Goal: Information Seeking & Learning: Learn about a topic

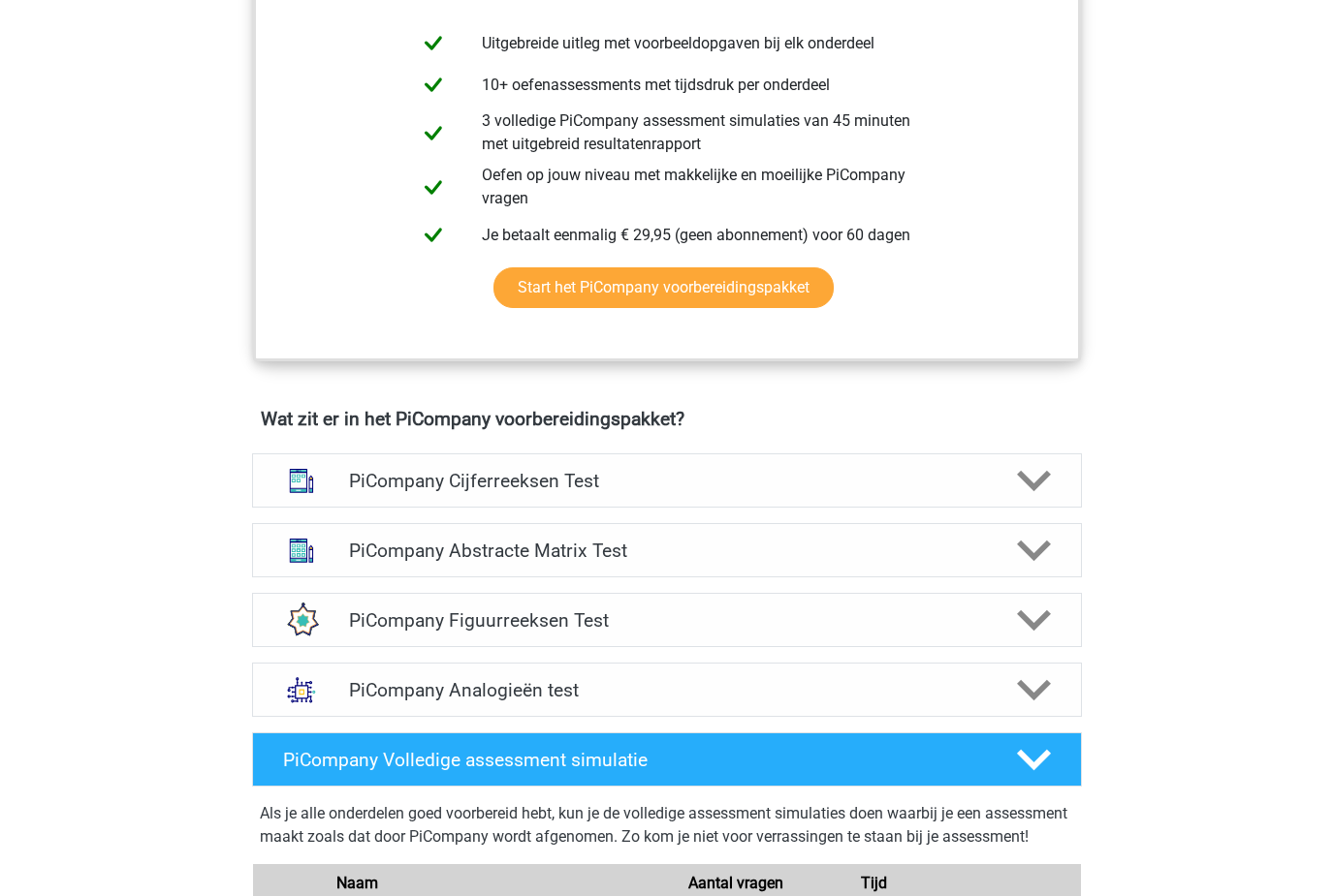
scroll to position [884, 0]
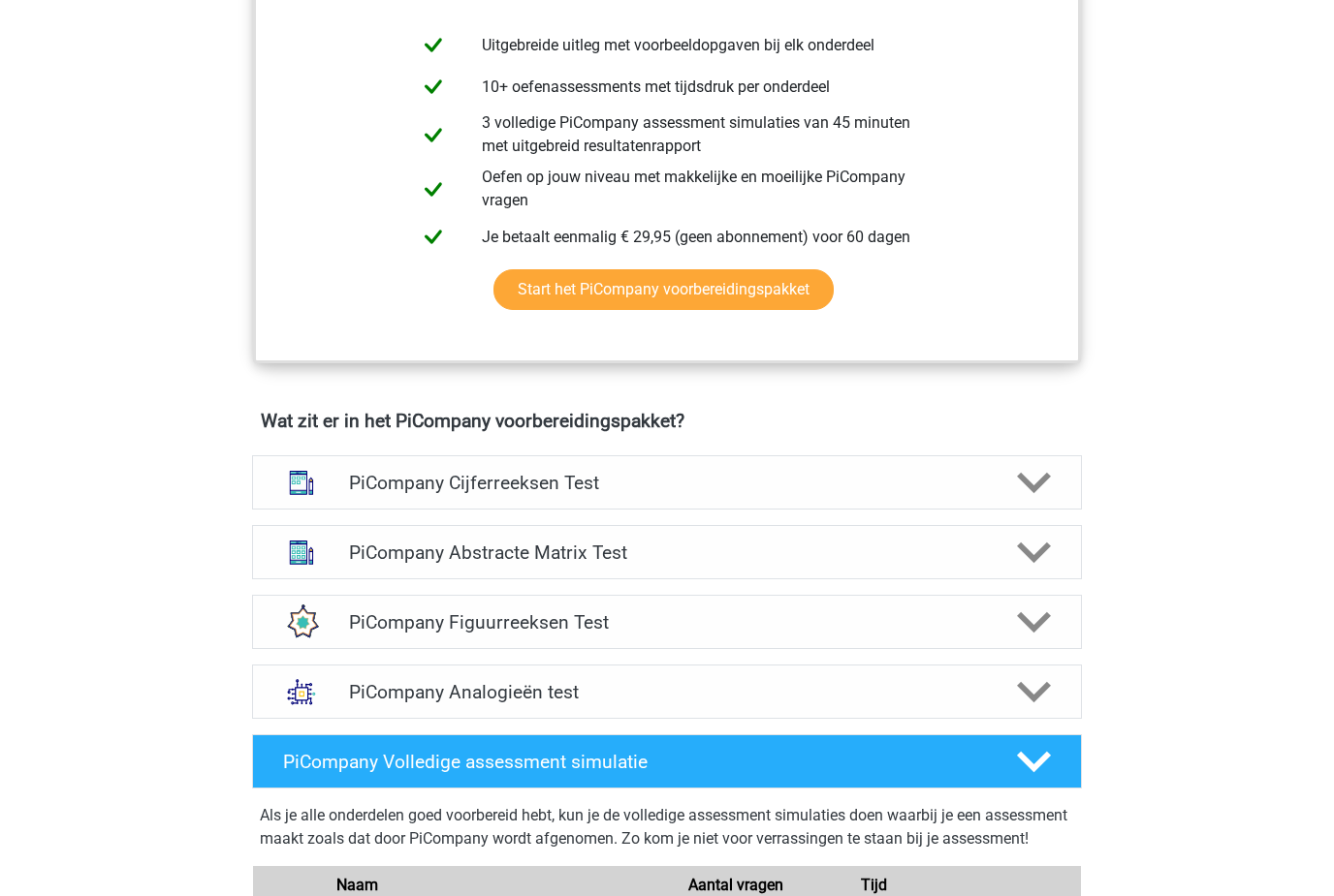
click at [401, 634] on h4 "PiCompany Figuurreeksen Test" at bounding box center [667, 622] width 635 height 22
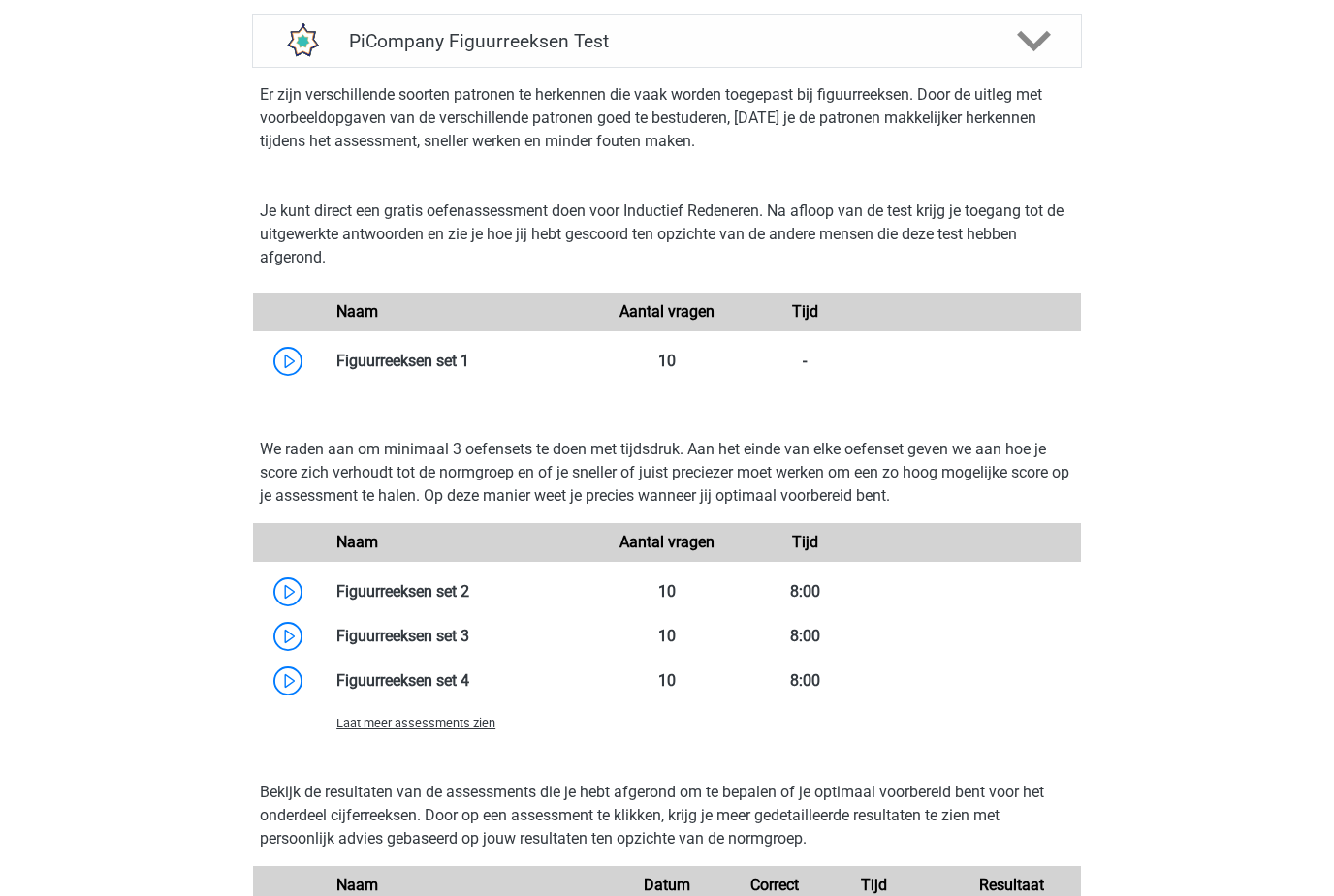
scroll to position [1462, 0]
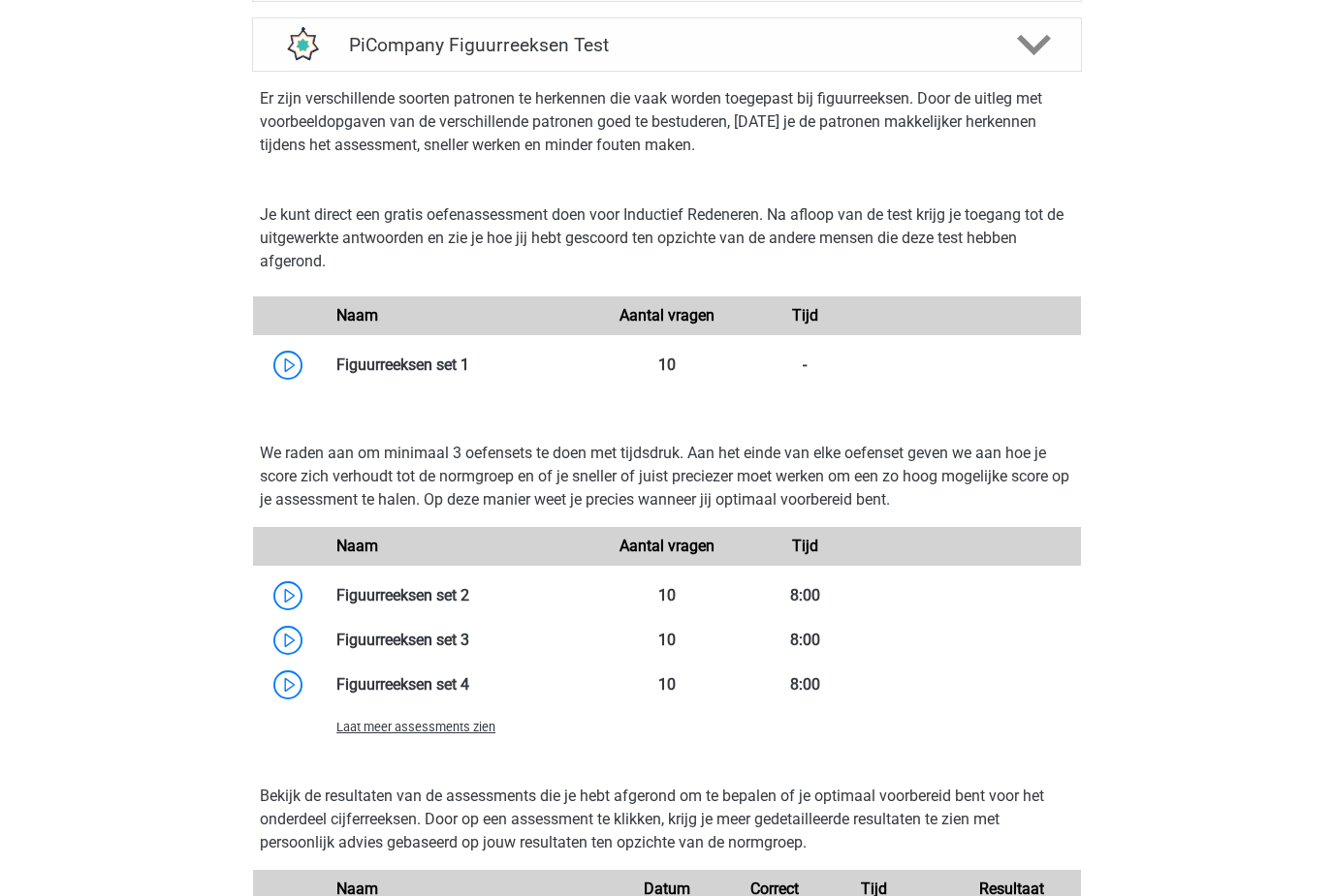
click at [469, 374] on link at bounding box center [469, 364] width 0 height 19
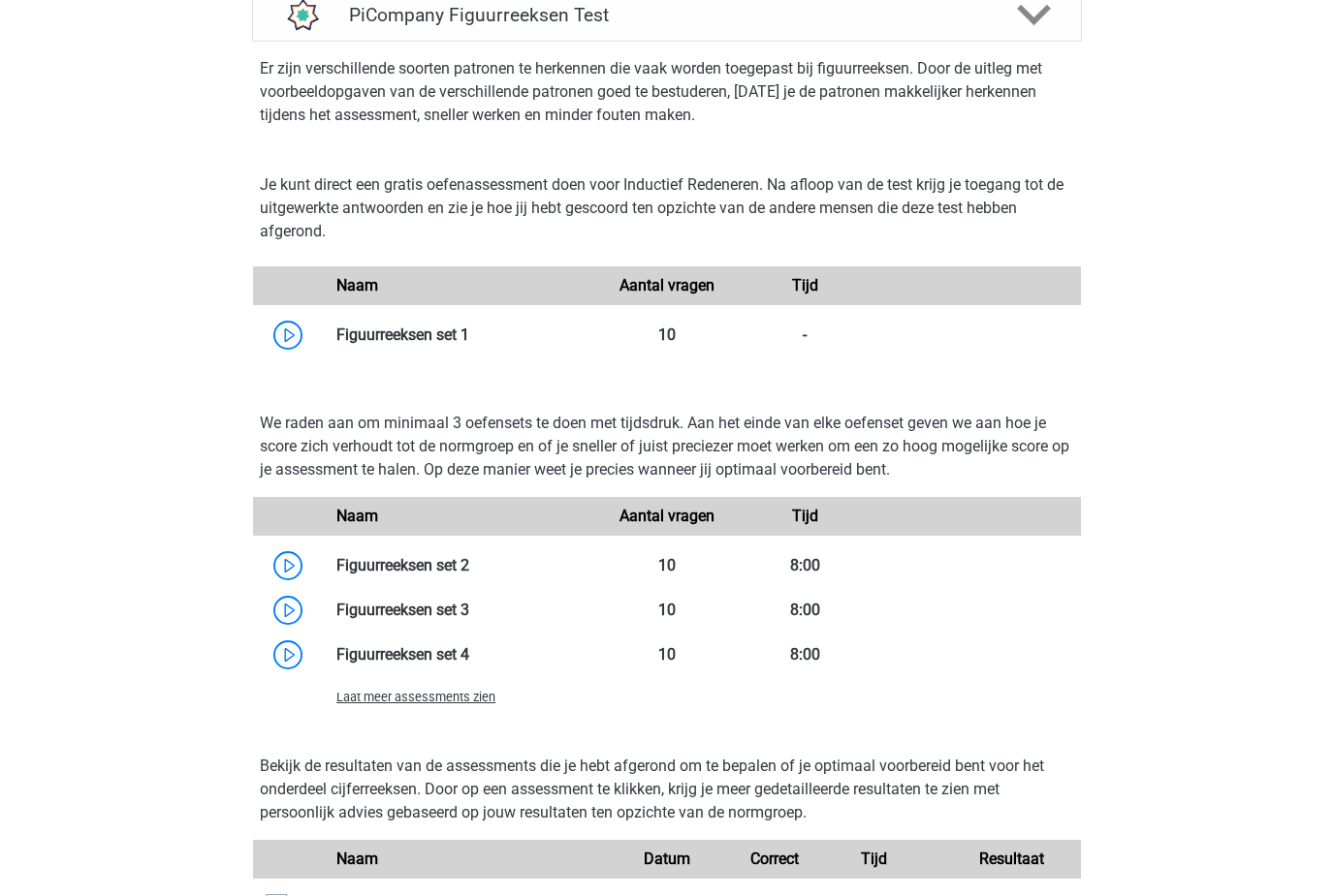
scroll to position [1491, 0]
click at [469, 575] on link at bounding box center [469, 566] width 0 height 19
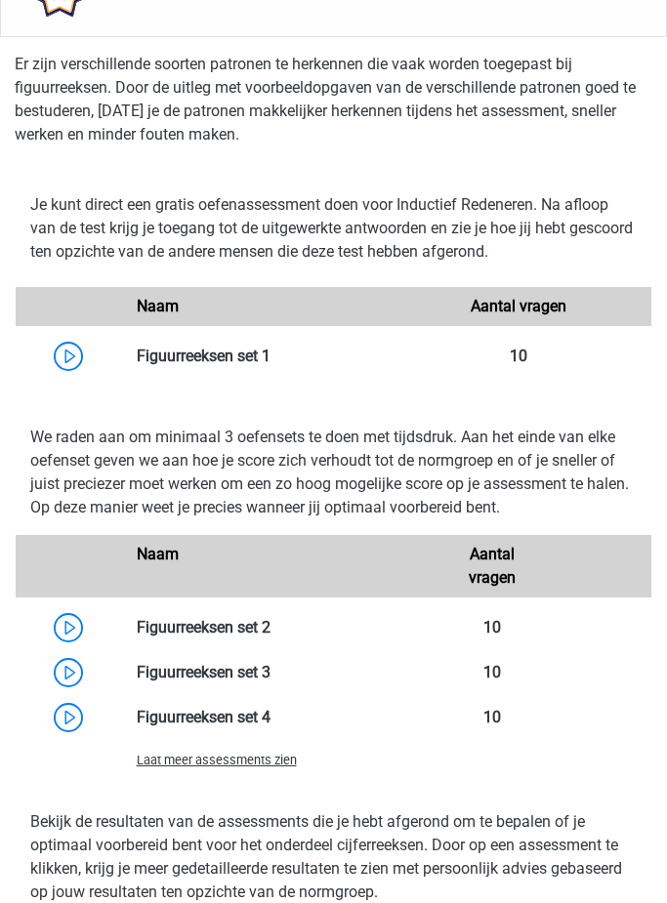
scroll to position [1708, 0]
click at [270, 637] on link at bounding box center [270, 627] width 0 height 19
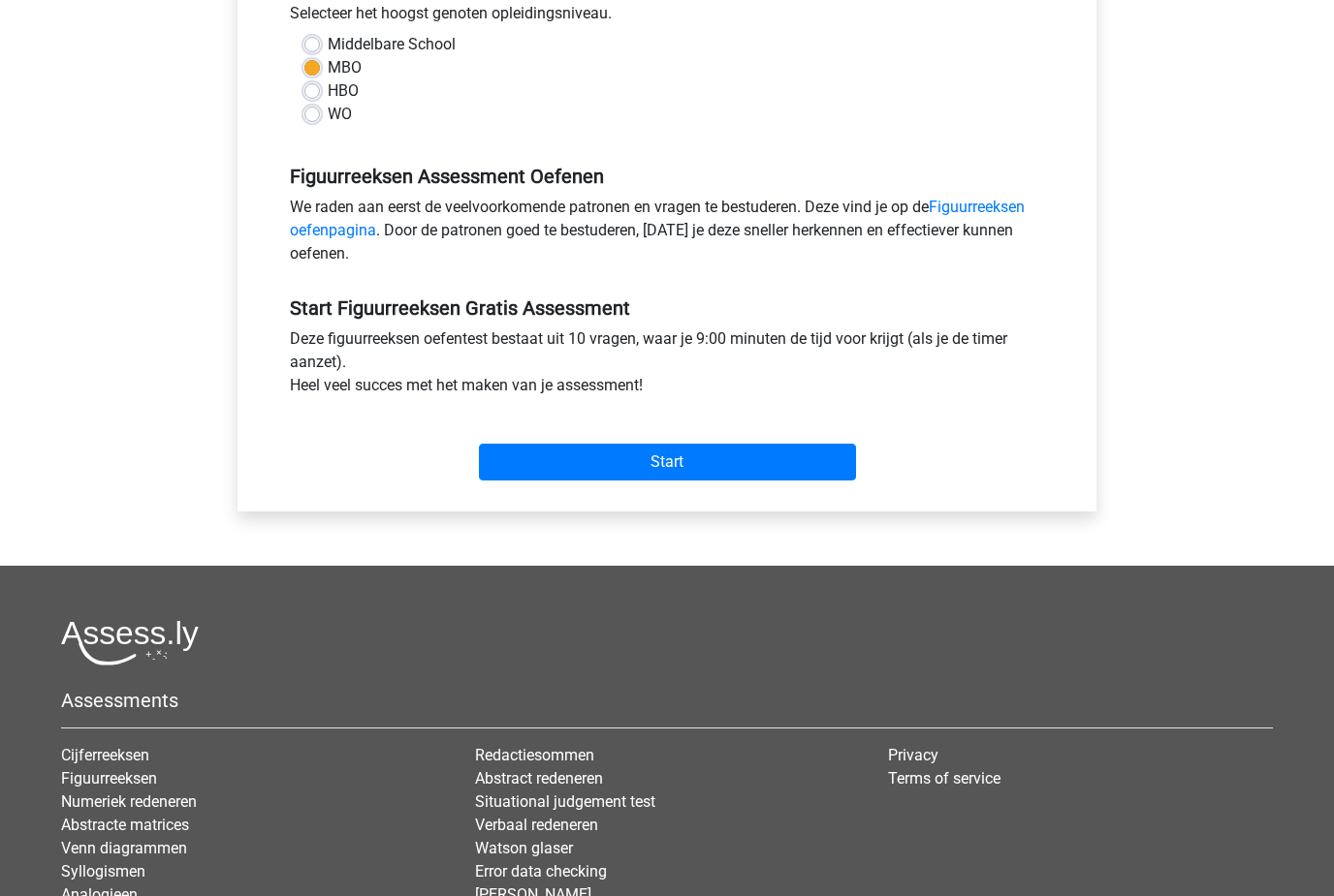
scroll to position [456, 0]
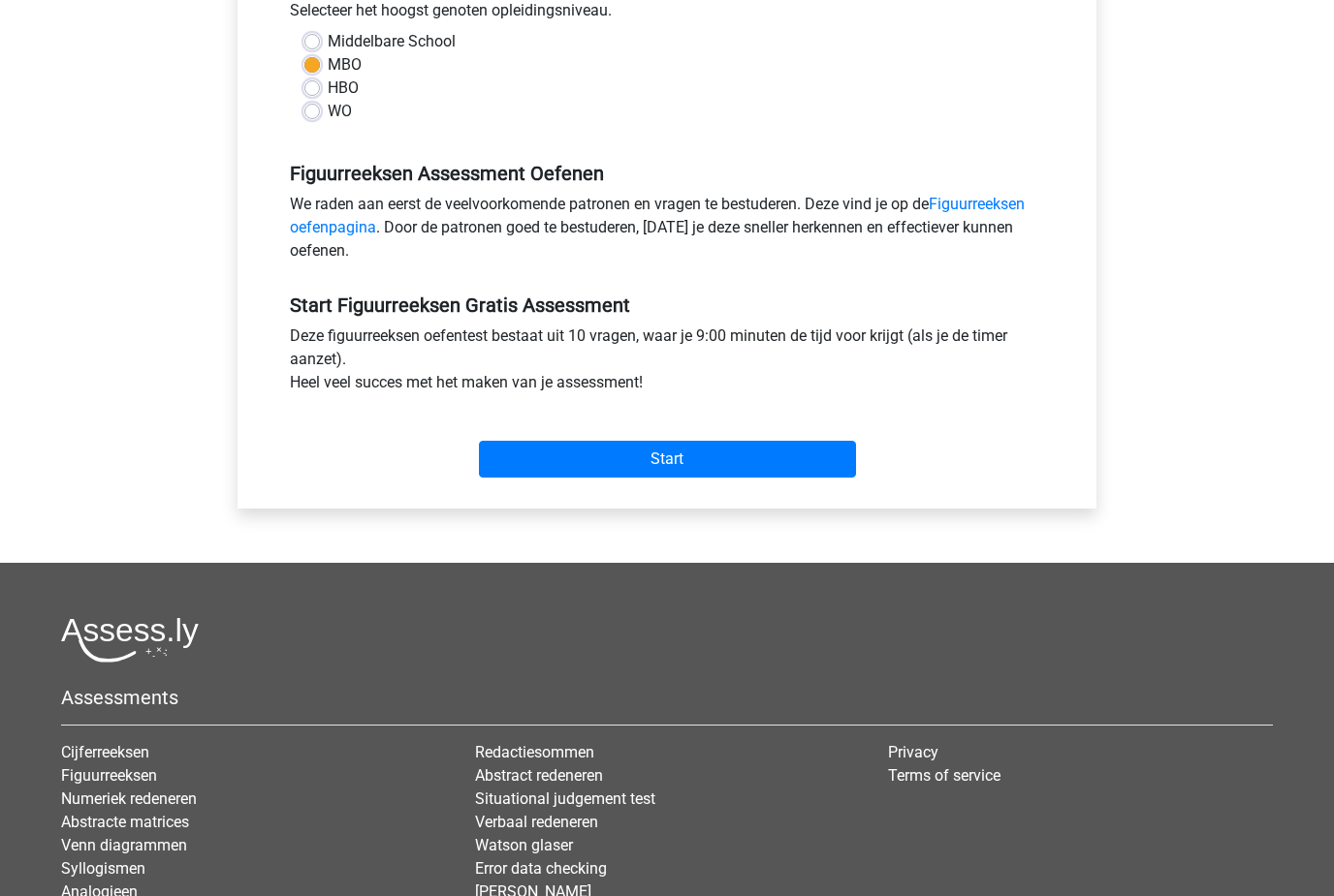
click at [547, 443] on input "Start" at bounding box center [667, 458] width 377 height 37
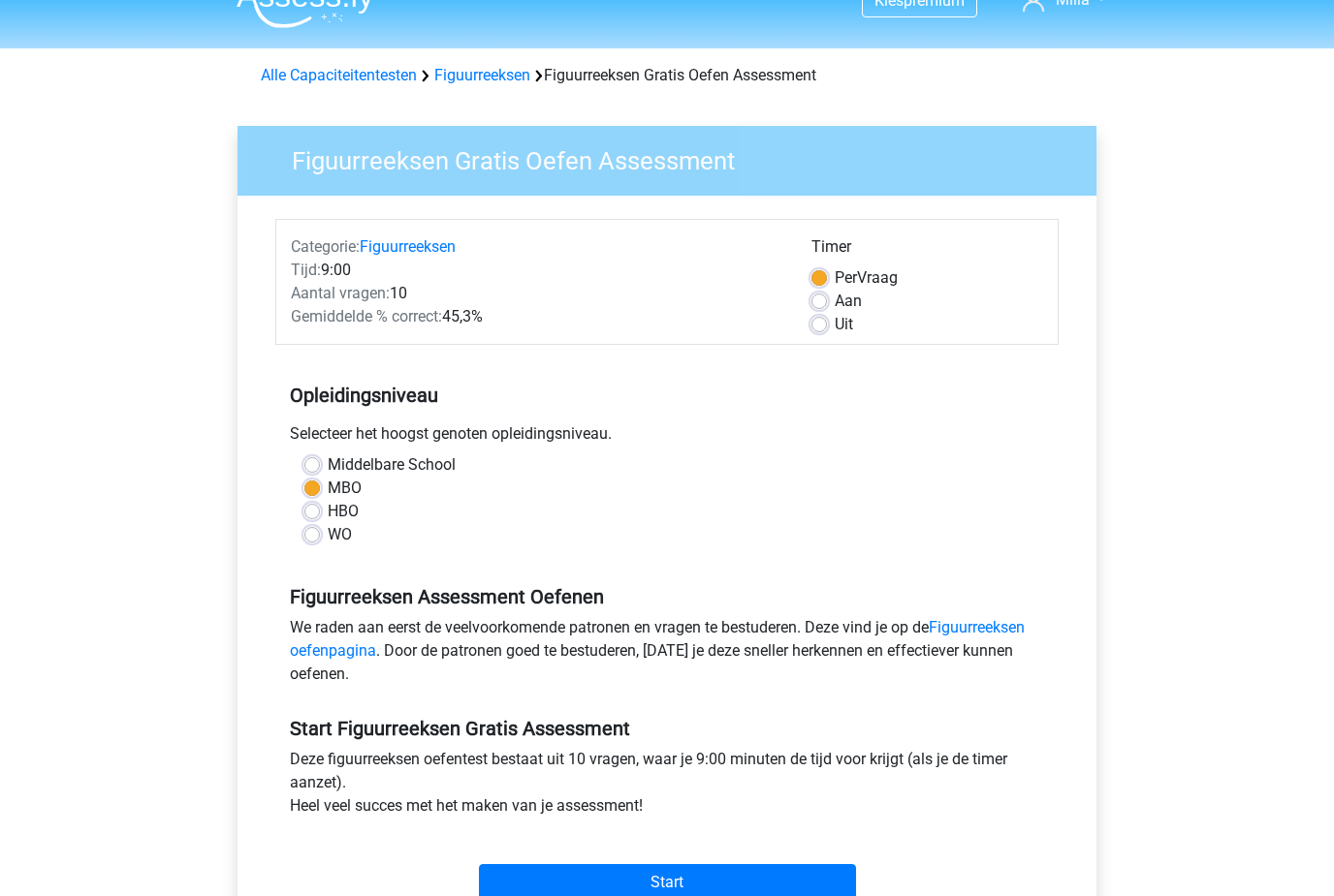
scroll to position [0, 0]
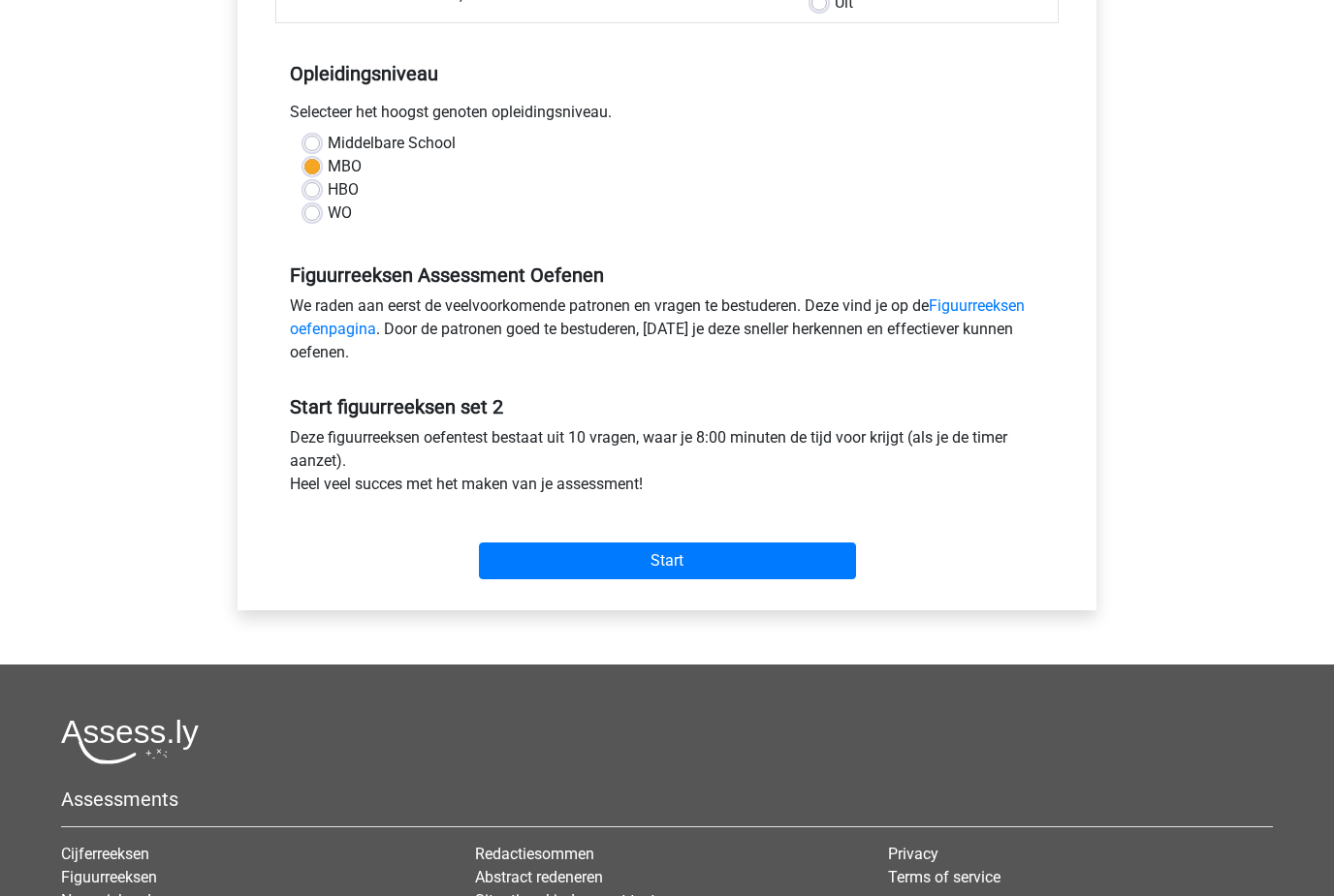
scroll to position [365, 0]
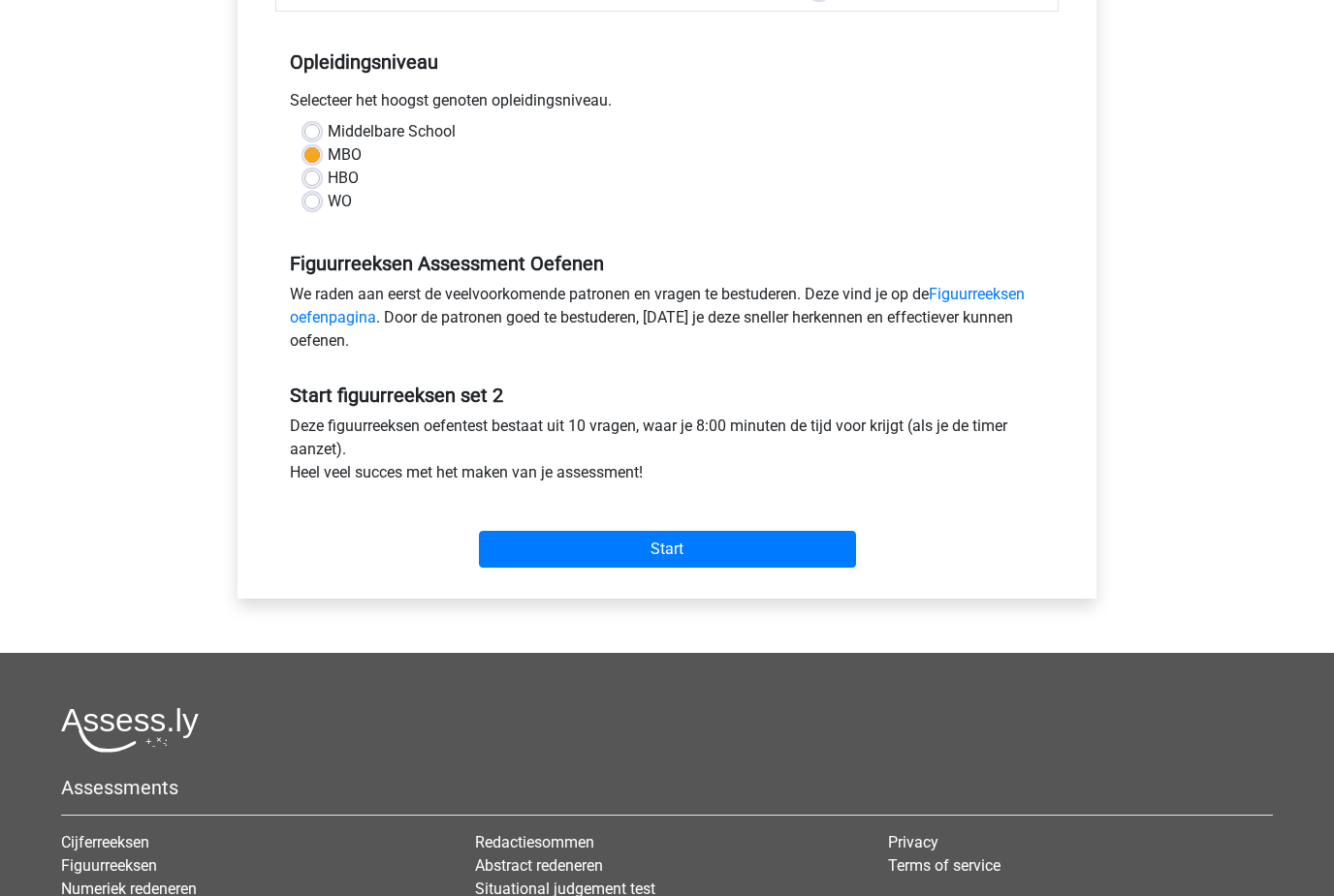
click at [518, 550] on input "Start" at bounding box center [667, 550] width 377 height 37
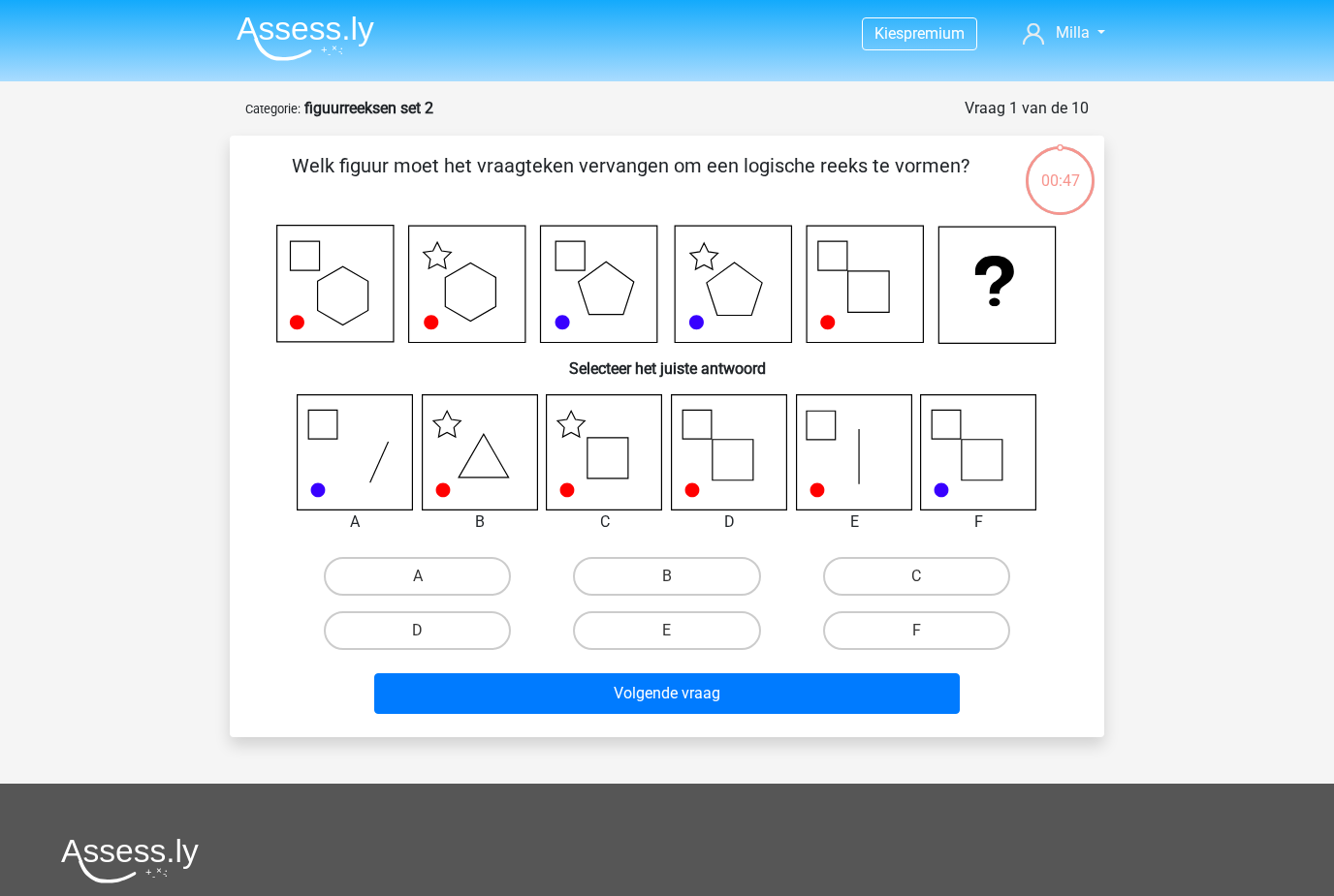
scroll to position [11, 0]
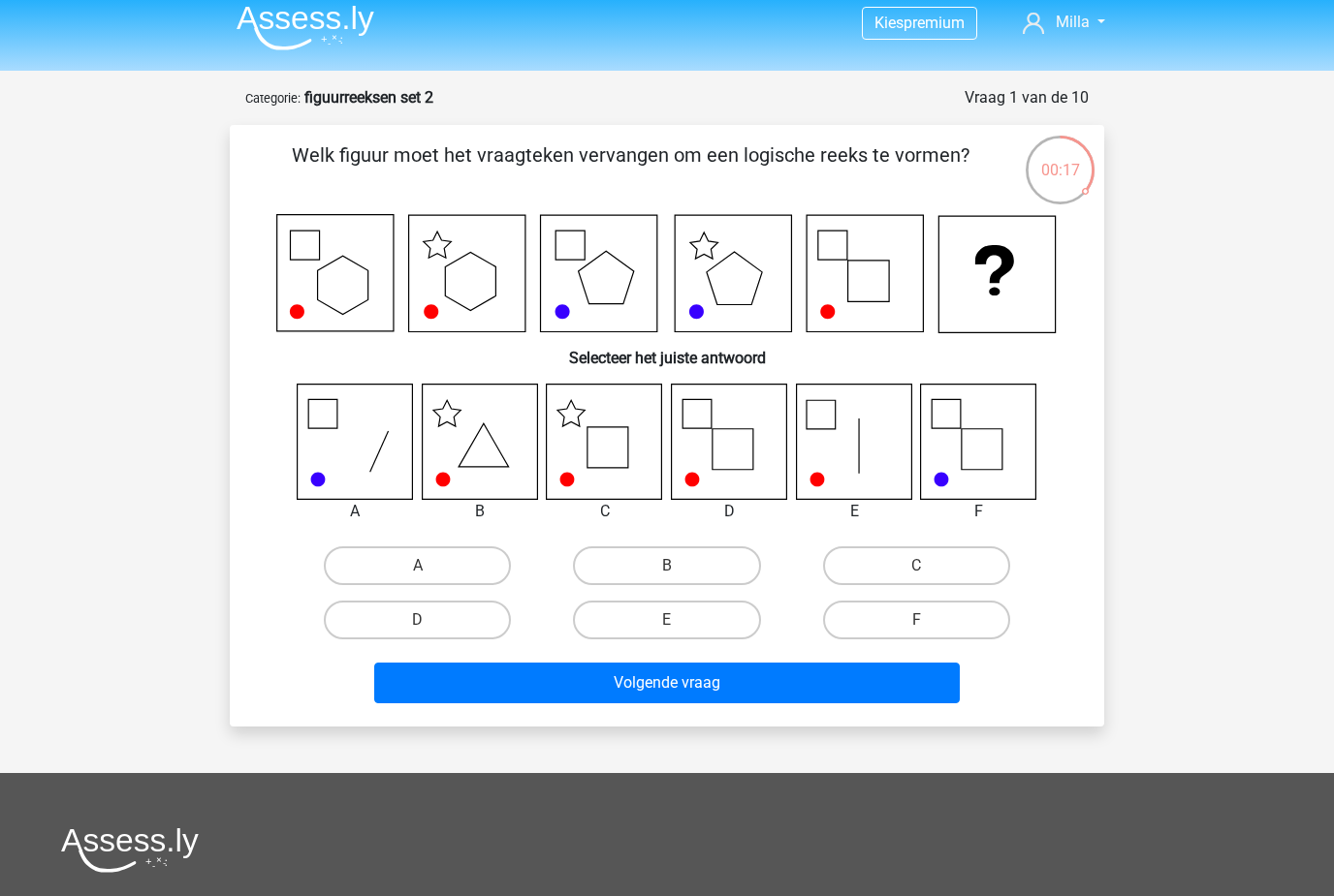
click at [896, 557] on label "C" at bounding box center [916, 566] width 187 height 39
click at [916, 566] on input "C" at bounding box center [922, 572] width 13 height 13
radio input "true"
click at [607, 687] on button "Volgende vraag" at bounding box center [667, 683] width 587 height 41
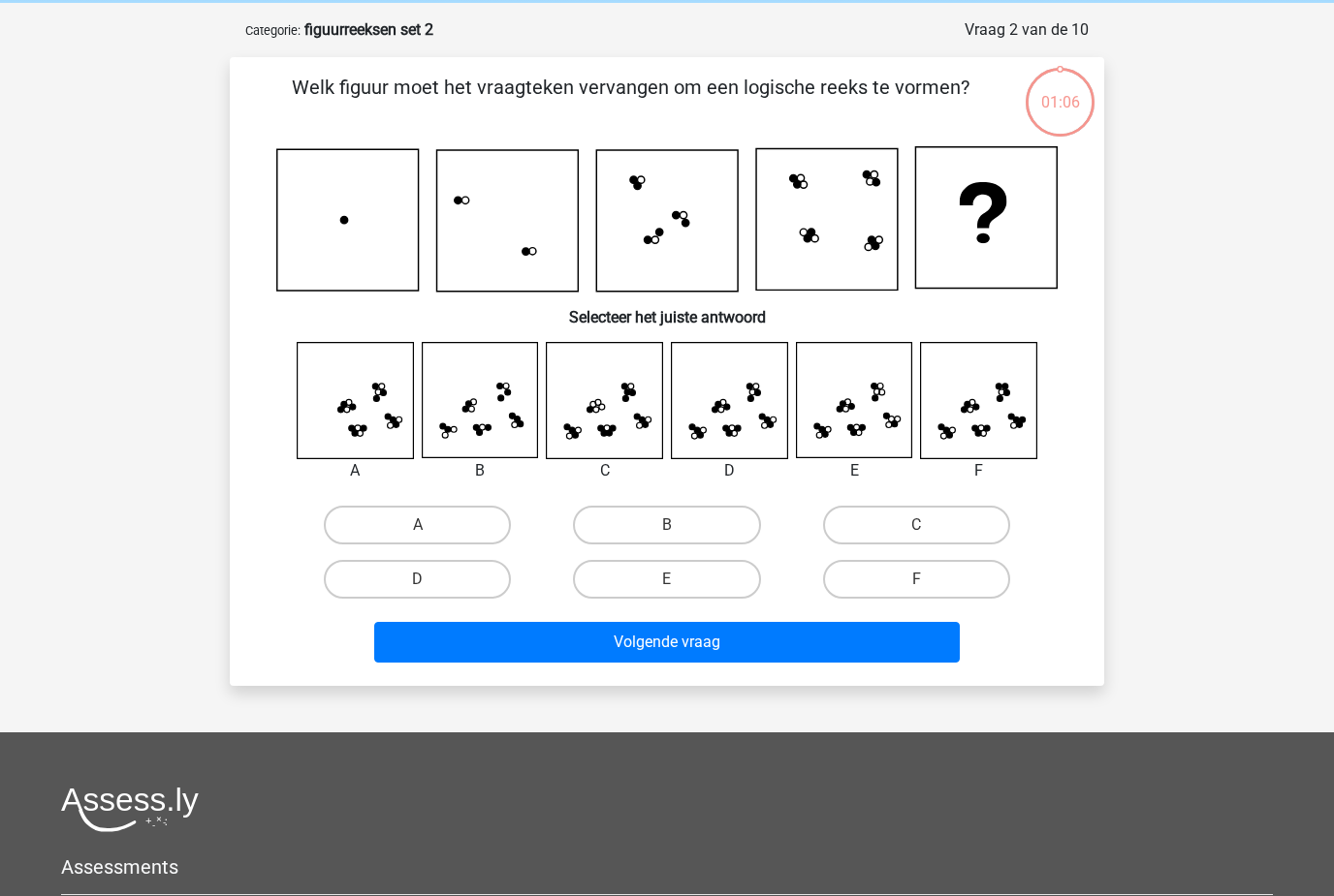
scroll to position [97, 0]
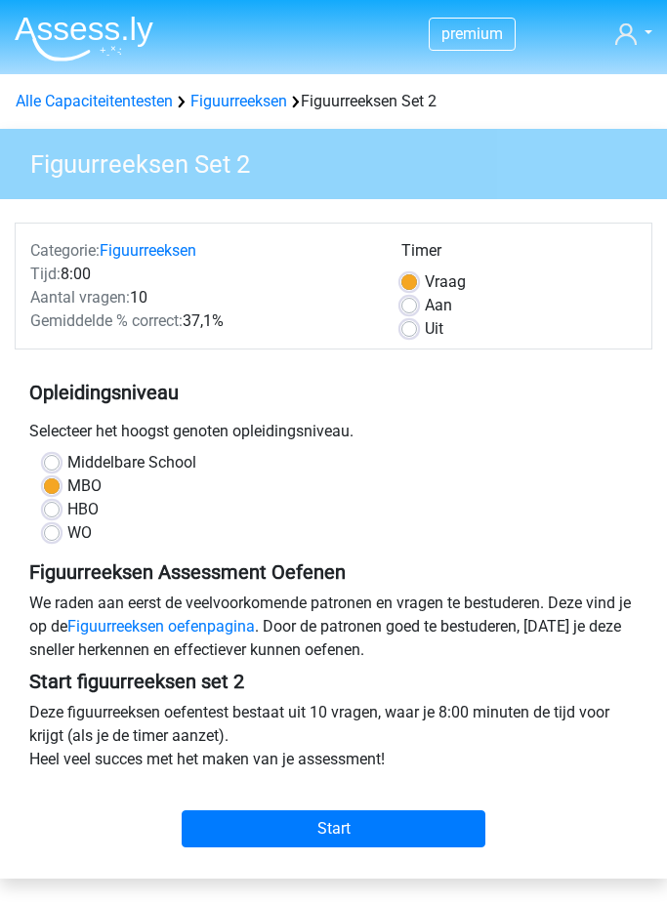
click at [206, 824] on input "Start" at bounding box center [334, 828] width 305 height 37
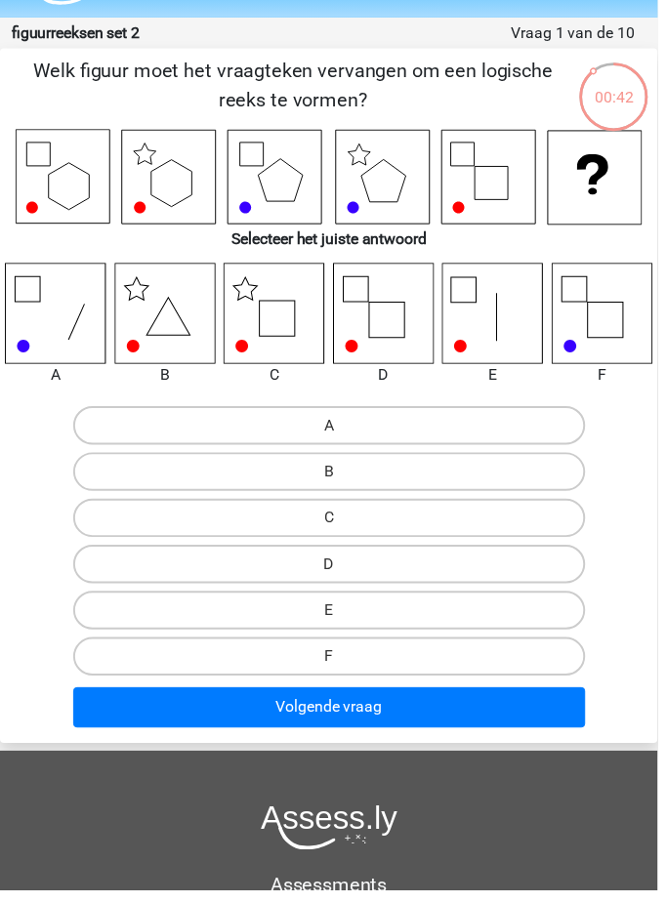
scroll to position [55, 0]
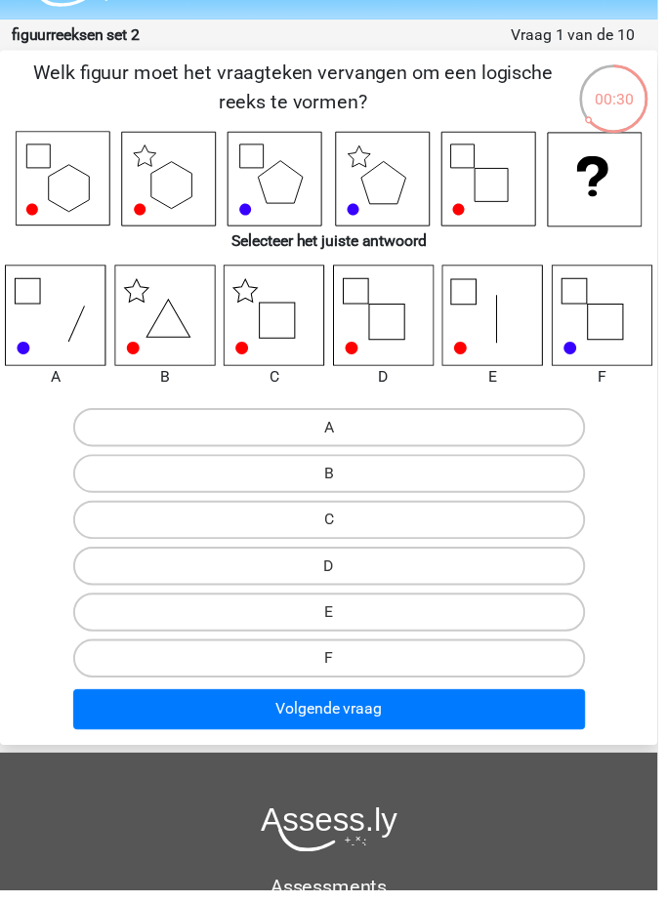
click at [159, 521] on label "C" at bounding box center [333, 527] width 519 height 39
click at [334, 527] on input "C" at bounding box center [340, 533] width 13 height 13
radio input "true"
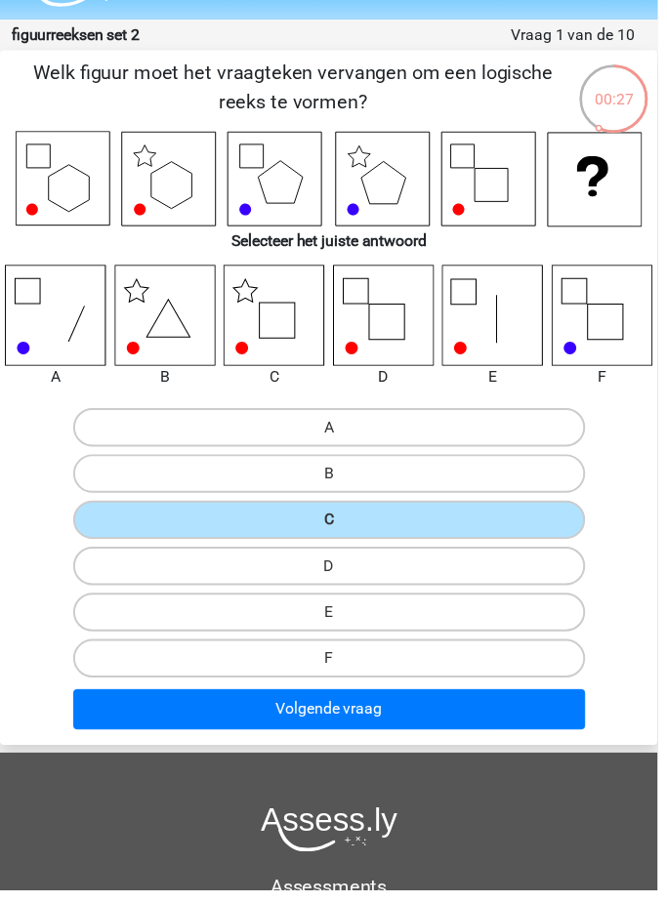
click at [146, 729] on button "Volgende vraag" at bounding box center [333, 719] width 519 height 41
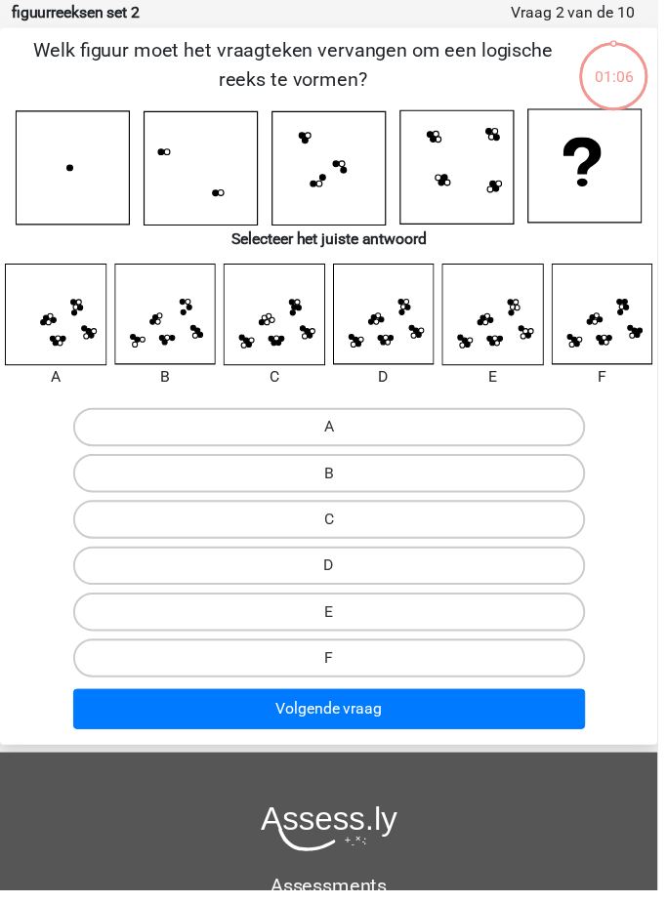
scroll to position [78, 0]
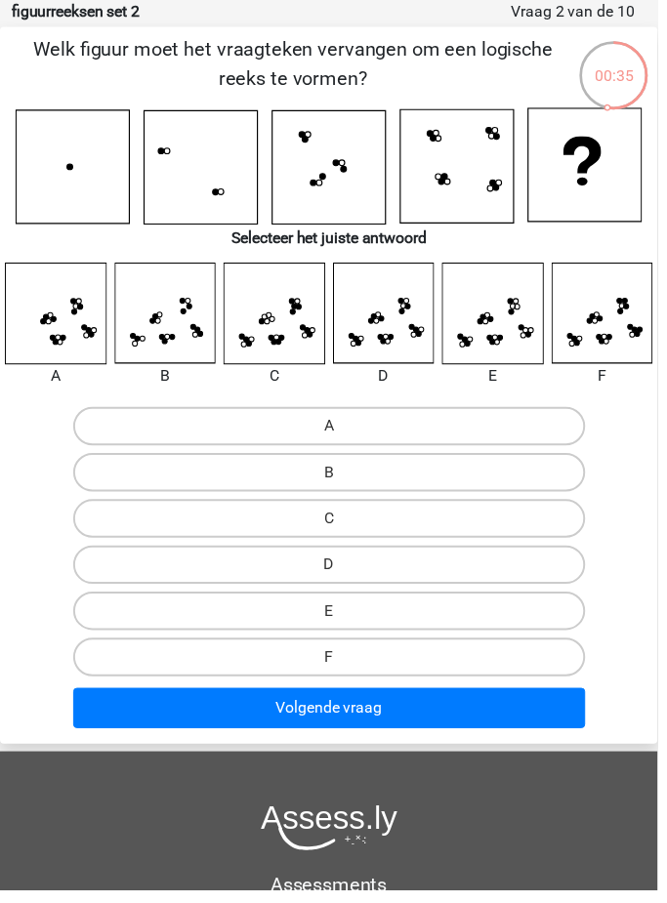
click at [185, 634] on label "E" at bounding box center [333, 620] width 519 height 39
click at [334, 633] on input "E" at bounding box center [340, 626] width 13 height 13
radio input "true"
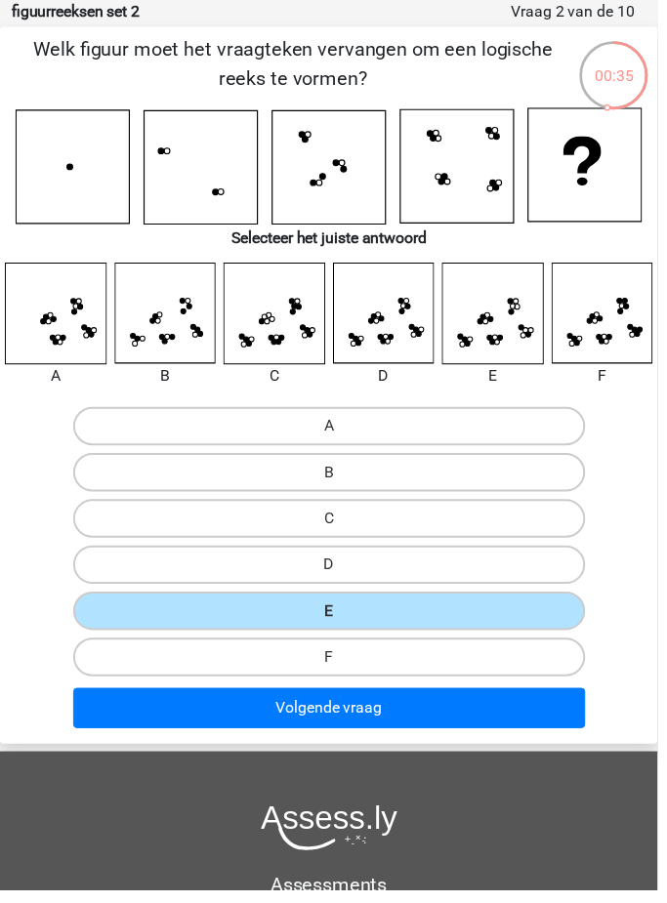
click at [204, 716] on button "Volgende vraag" at bounding box center [333, 718] width 519 height 41
